Goal: Transaction & Acquisition: Purchase product/service

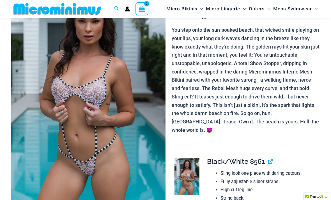
scroll to position [53, 0]
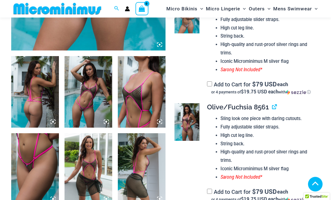
click at [94, 109] on img at bounding box center [89, 92] width 48 height 72
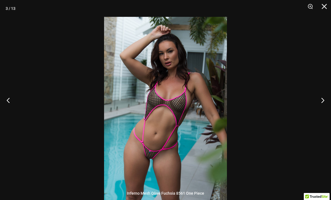
click at [322, 109] on button "Next" at bounding box center [320, 100] width 21 height 28
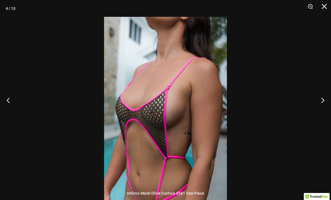
click at [321, 114] on button "Next" at bounding box center [320, 100] width 21 height 28
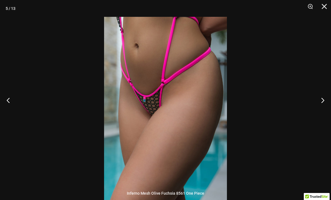
click at [8, 111] on button "Previous" at bounding box center [10, 100] width 21 height 28
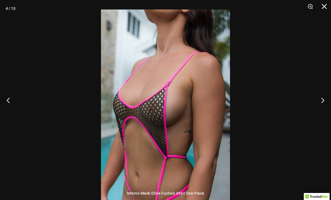
click at [210, 57] on img at bounding box center [165, 106] width 129 height 193
click at [319, 113] on div at bounding box center [165, 100] width 331 height 200
click at [324, 111] on button "Next" at bounding box center [320, 100] width 21 height 28
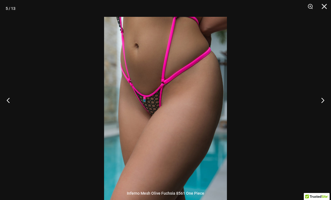
click at [323, 113] on button "Next" at bounding box center [320, 100] width 21 height 28
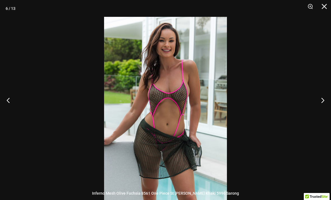
click at [324, 112] on button "Next" at bounding box center [320, 100] width 21 height 28
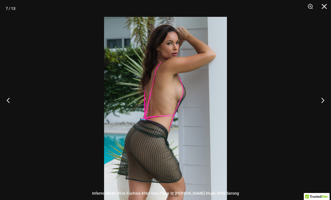
click at [9, 113] on button "Previous" at bounding box center [10, 100] width 21 height 28
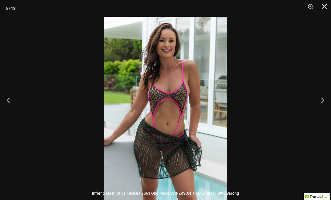
click at [322, 108] on button "Next" at bounding box center [320, 100] width 21 height 28
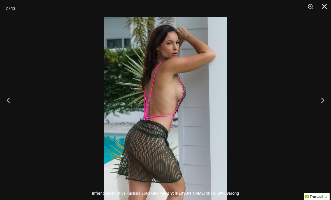
click at [323, 112] on button "Next" at bounding box center [320, 100] width 21 height 28
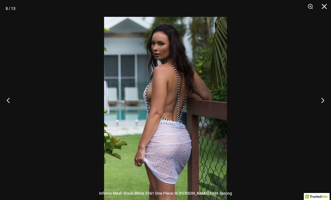
click at [321, 111] on button "Next" at bounding box center [320, 100] width 21 height 28
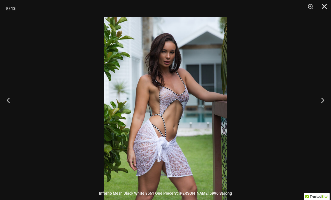
click at [323, 110] on button "Next" at bounding box center [320, 100] width 21 height 28
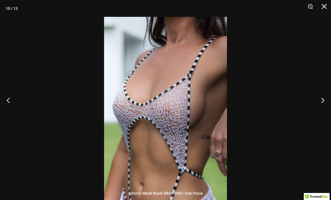
click at [322, 110] on button "Next" at bounding box center [320, 100] width 21 height 28
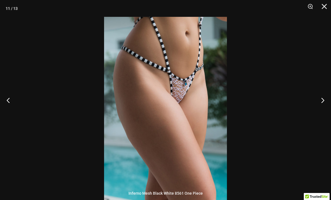
click at [10, 110] on button "Previous" at bounding box center [10, 100] width 21 height 28
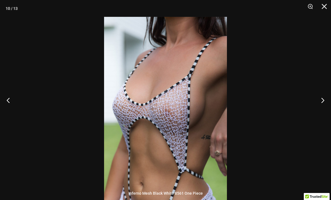
click at [323, 113] on button "Next" at bounding box center [320, 100] width 21 height 28
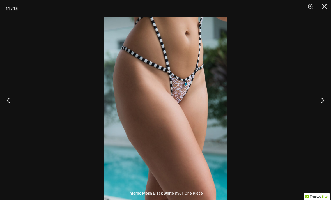
click at [323, 110] on button "Next" at bounding box center [320, 100] width 21 height 28
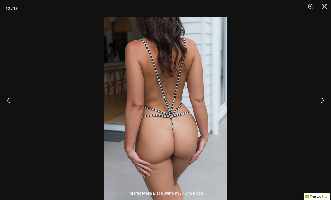
click at [320, 110] on button "Next" at bounding box center [320, 100] width 21 height 28
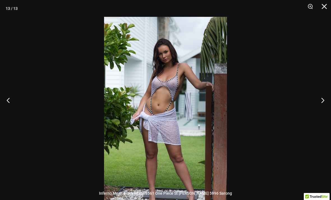
click at [318, 110] on button "Next" at bounding box center [320, 100] width 21 height 28
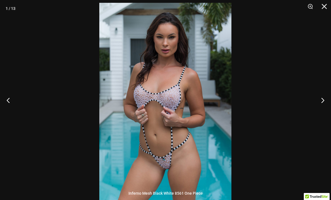
click at [323, 109] on button "Next" at bounding box center [320, 100] width 21 height 28
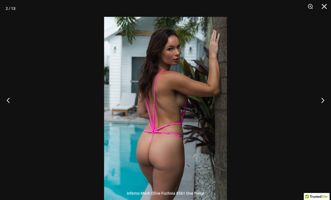
click at [323, 107] on button "Next" at bounding box center [320, 100] width 21 height 28
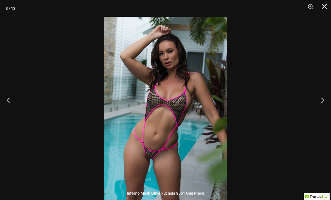
click at [324, 7] on button "Close" at bounding box center [322, 8] width 14 height 17
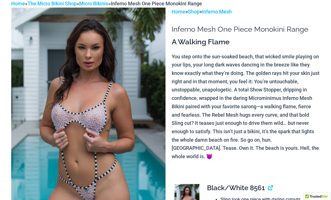
scroll to position [0, 0]
